Goal: Navigation & Orientation: Find specific page/section

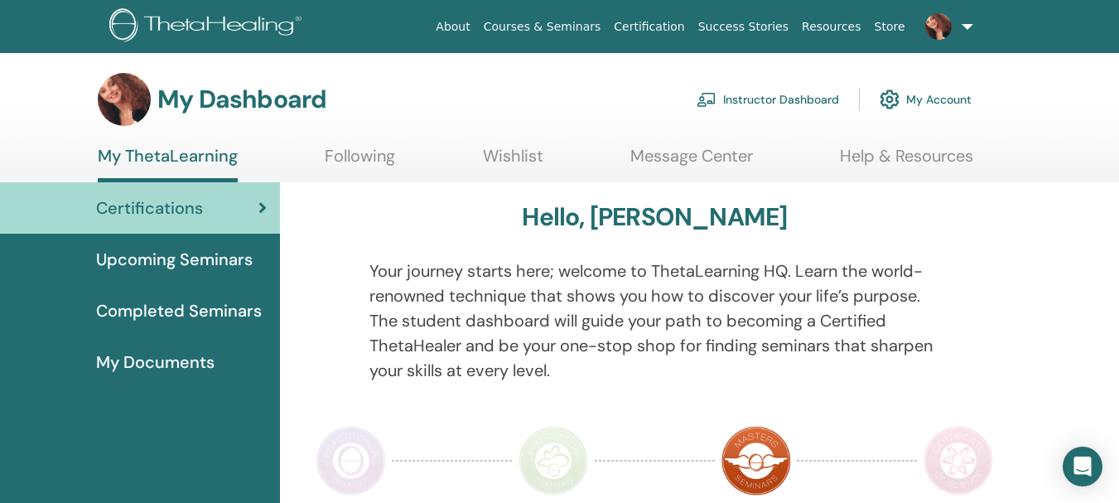
click at [768, 96] on link "Instructor Dashboard" at bounding box center [767, 99] width 142 height 36
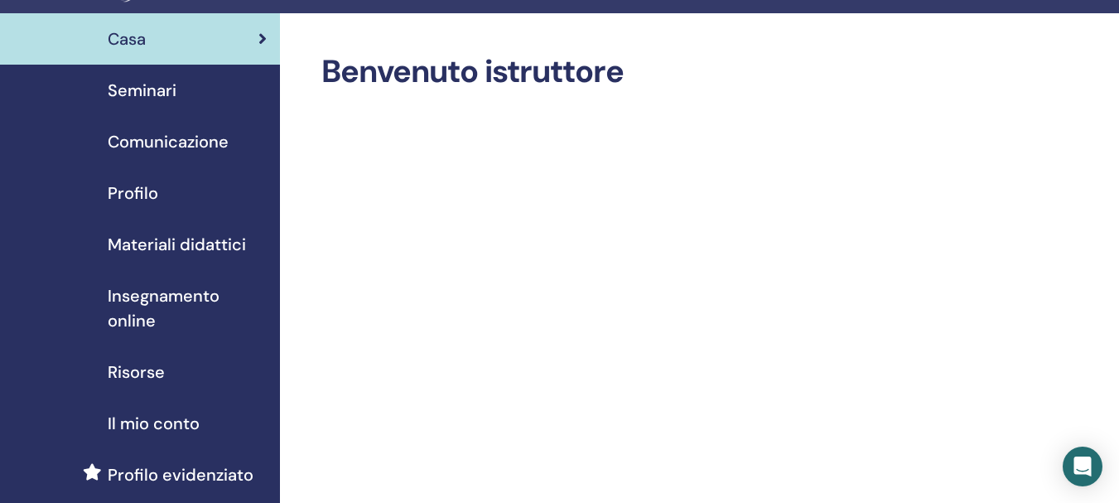
scroll to position [83, 0]
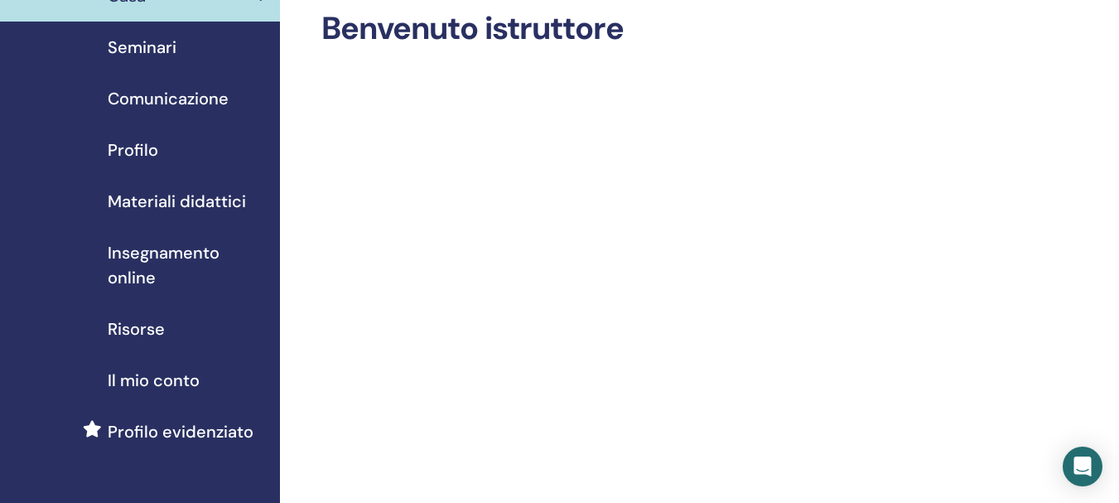
click at [140, 44] on font "Seminari" at bounding box center [142, 47] width 69 height 22
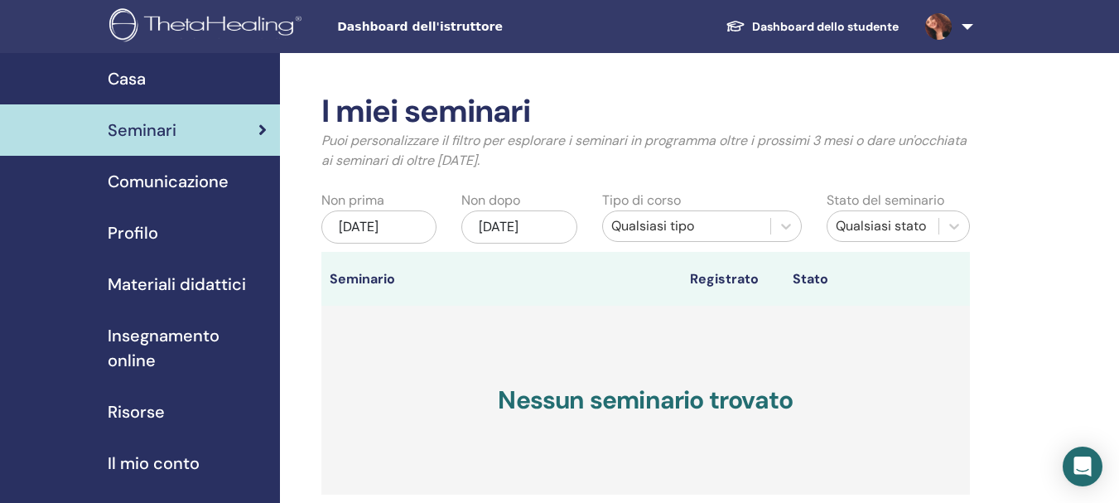
click at [171, 184] on font "Comunicazione" at bounding box center [168, 182] width 121 height 22
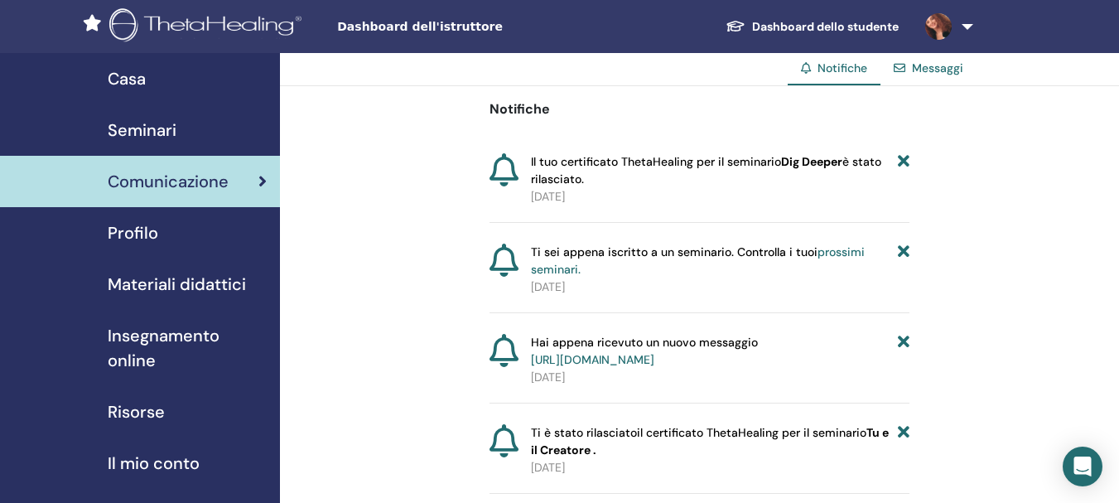
click at [619, 352] on font "https://member.thetahealing.com/message-center/messages/c5e374f2-1934-41d8-a062…" at bounding box center [592, 359] width 123 height 15
